Goal: Find specific page/section: Find specific page/section

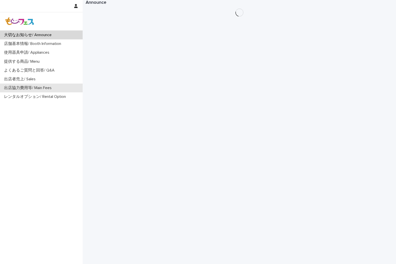
click at [52, 87] on p "出店協力費用等/ Main Fees" at bounding box center [29, 88] width 54 height 5
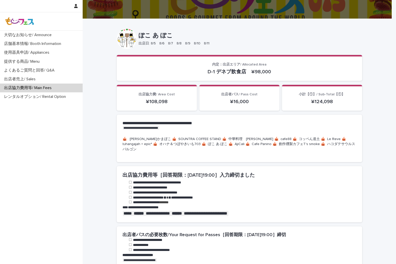
scroll to position [195, 0]
